Goal: Information Seeking & Learning: Learn about a topic

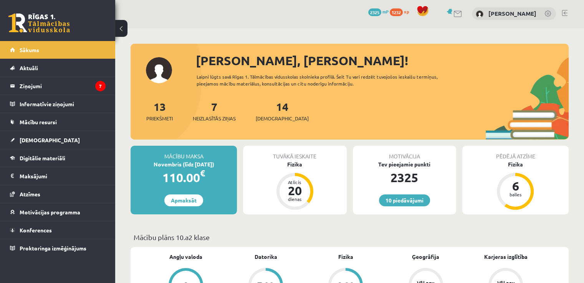
scroll to position [2, 0]
click at [225, 119] on span "Neizlasītās ziņas" at bounding box center [214, 118] width 43 height 8
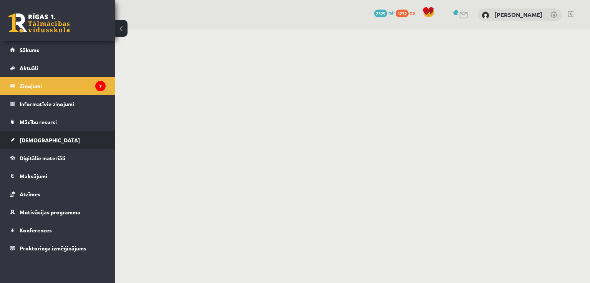
click at [35, 137] on span "[DEMOGRAPHIC_DATA]" at bounding box center [50, 140] width 60 height 7
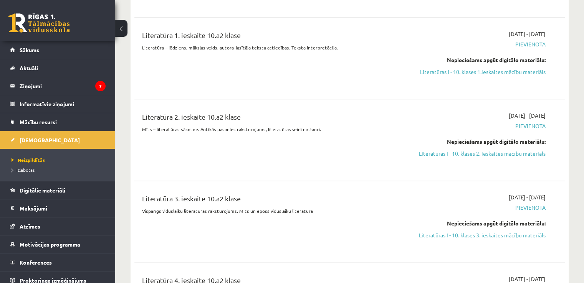
scroll to position [856, 0]
click at [510, 67] on link "Literatūras I - 10. klases 1.ieskaites mācību materiāls" at bounding box center [482, 71] width 127 height 8
click at [326, 35] on div "Literatūra 1. ieskaite 10.a2 klase" at bounding box center [274, 36] width 265 height 14
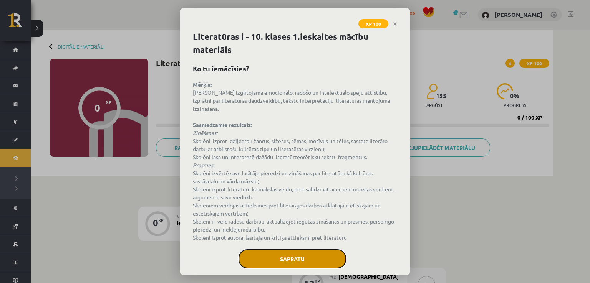
click at [287, 265] on button "Sapratu" at bounding box center [292, 259] width 108 height 19
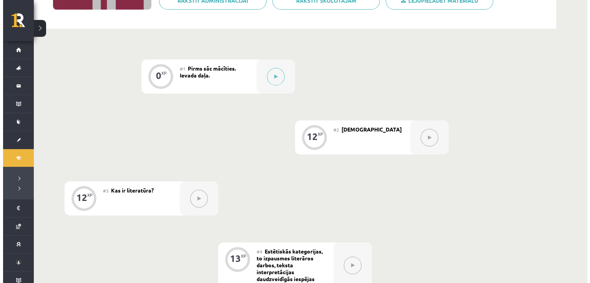
scroll to position [141, 0]
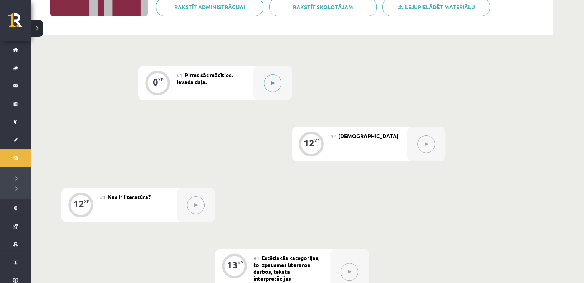
click at [271, 80] on button at bounding box center [273, 83] width 18 height 18
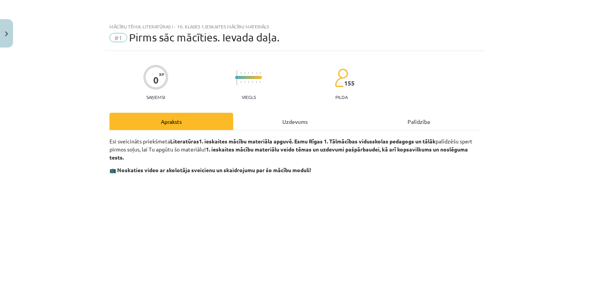
click at [313, 124] on div "Uzdevums" at bounding box center [295, 121] width 124 height 17
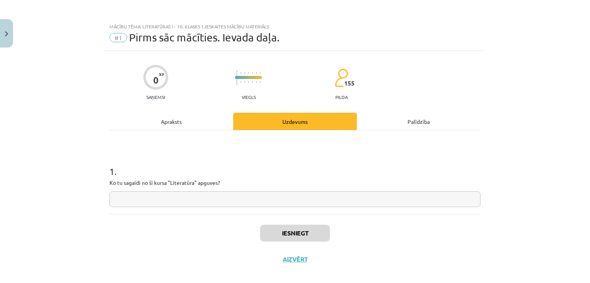
scroll to position [8, 0]
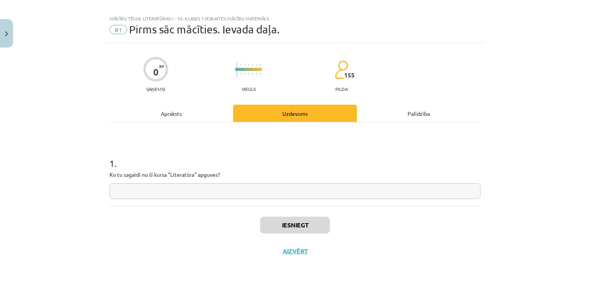
click at [225, 197] on input "text" at bounding box center [294, 192] width 371 height 16
type input "*"
click at [159, 112] on div "Apraksts" at bounding box center [171, 113] width 124 height 17
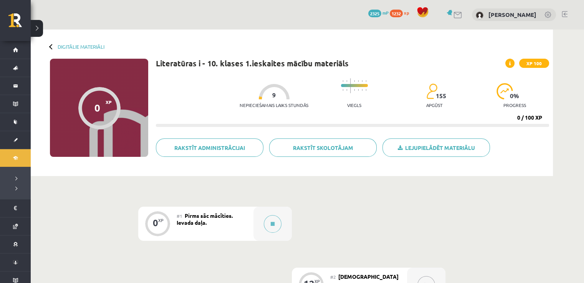
click at [241, 227] on div "#1 Pirms sāc mācīties. Ievada daļa." at bounding box center [215, 224] width 77 height 34
click at [267, 225] on button at bounding box center [273, 224] width 18 height 18
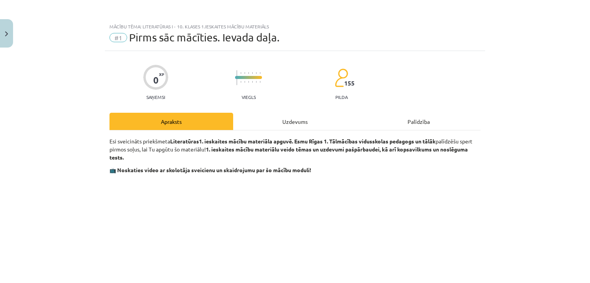
click at [260, 115] on div "Uzdevums" at bounding box center [295, 121] width 124 height 17
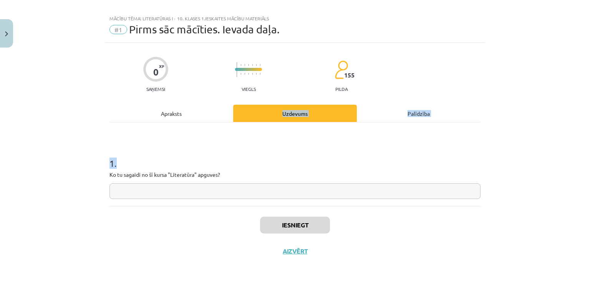
click at [217, 190] on input "text" at bounding box center [294, 192] width 371 height 16
click at [238, 204] on div "0 XP Saņemsi Viegls 155 pilda Apraksts Uzdevums Palīdzība 1 . Ko tu sagaidi no …" at bounding box center [295, 154] width 380 height 222
click at [238, 192] on input "text" at bounding box center [294, 192] width 371 height 16
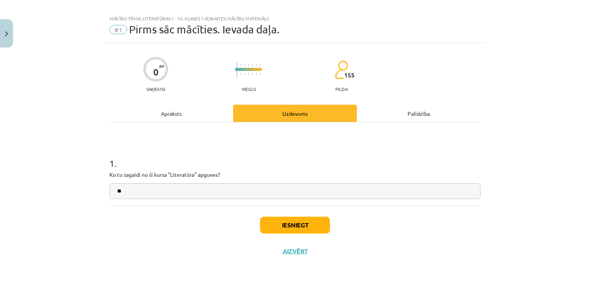
type input "*"
type input "****"
click at [311, 223] on button "Iesniegt" at bounding box center [295, 225] width 70 height 17
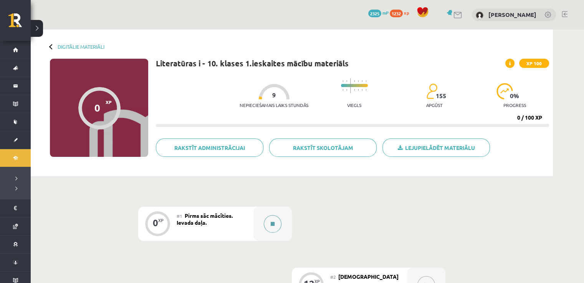
click at [268, 221] on button at bounding box center [273, 224] width 18 height 18
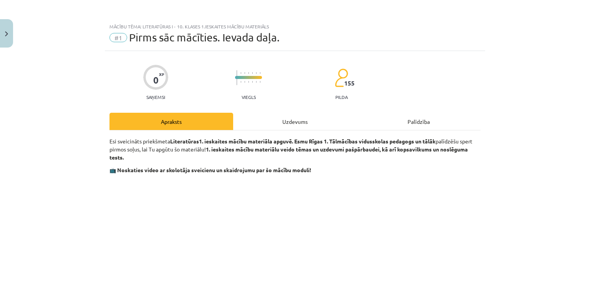
click at [290, 122] on div "Uzdevums" at bounding box center [295, 121] width 124 height 17
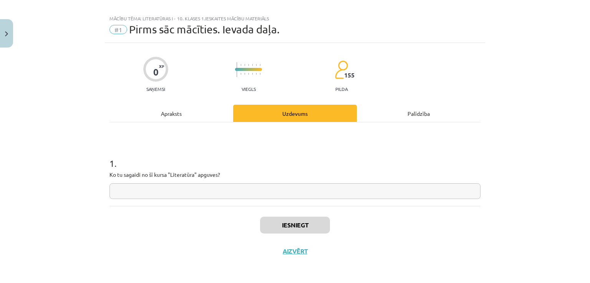
click at [220, 191] on input "text" at bounding box center [294, 192] width 371 height 16
